Goal: Task Accomplishment & Management: Complete application form

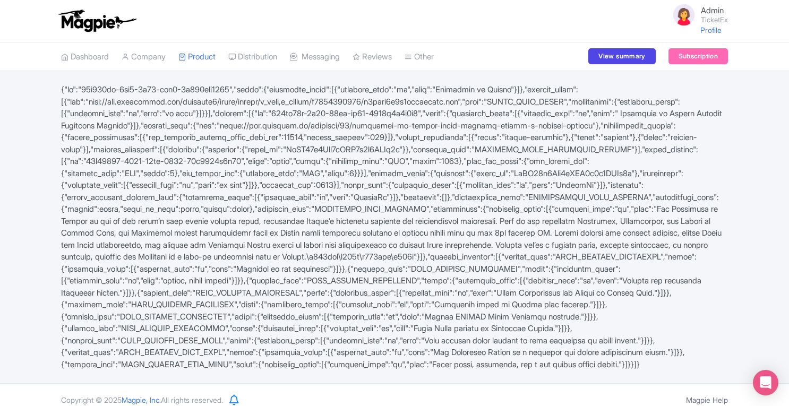
scroll to position [57, 0]
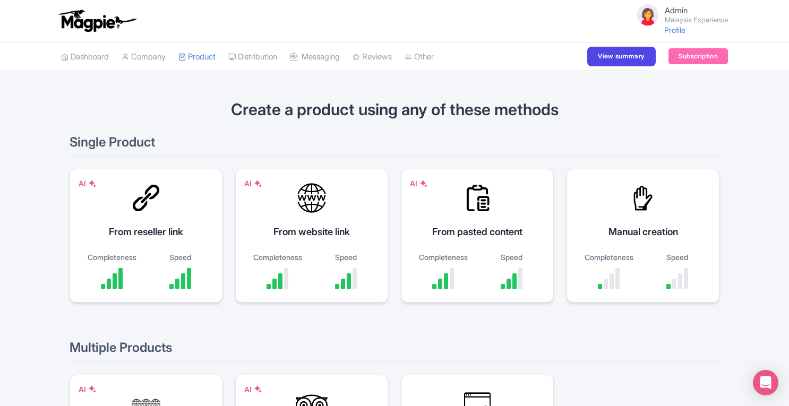
click at [669, 32] on link "Profile" at bounding box center [674, 29] width 21 height 9
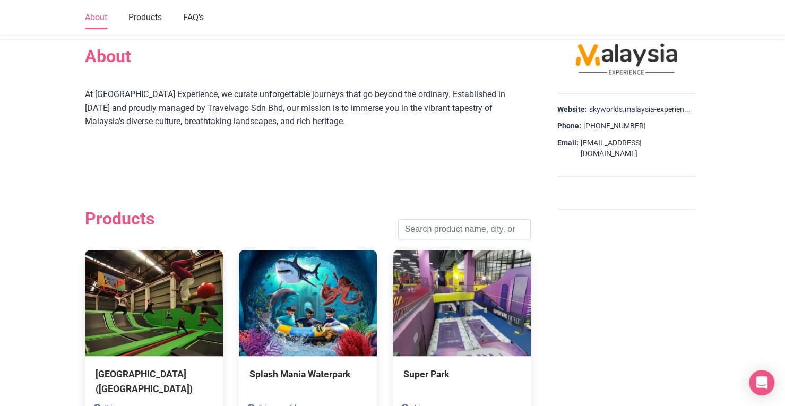
scroll to position [243, 0]
